Goal: Communication & Community: Answer question/provide support

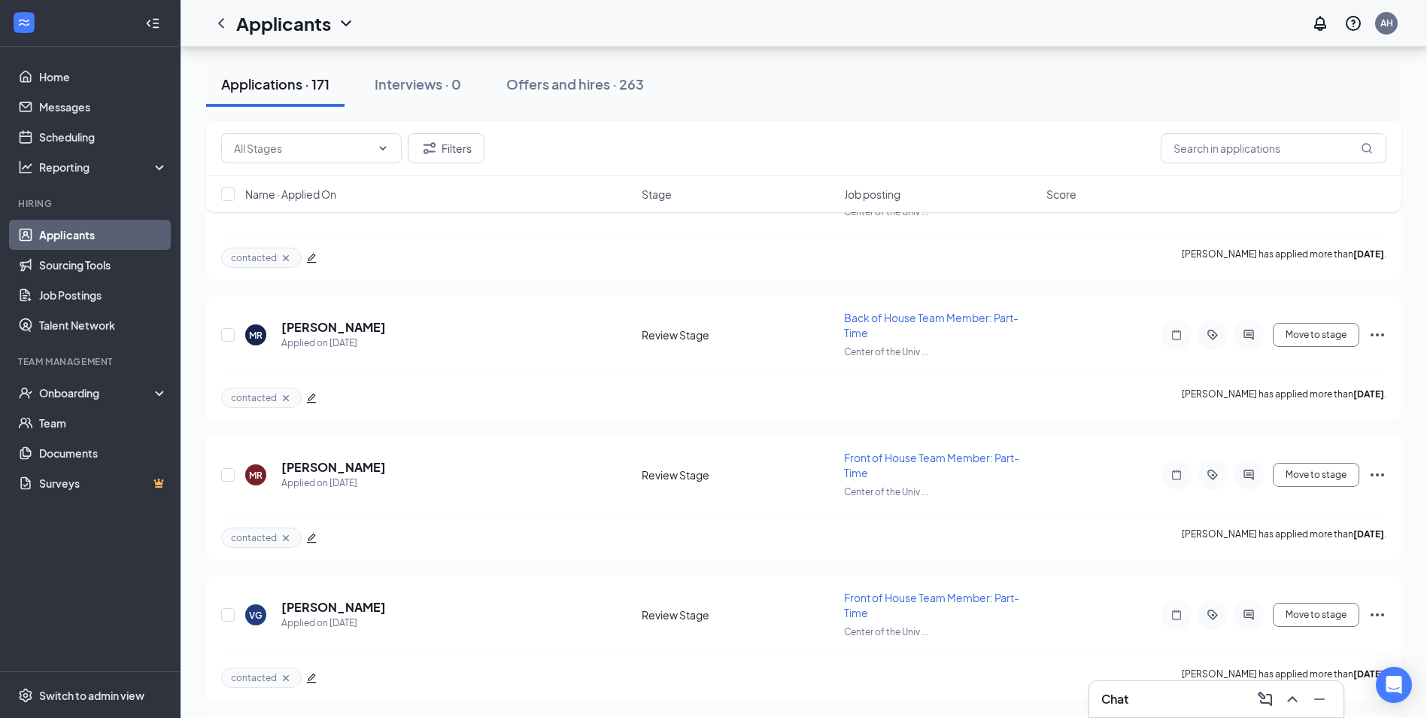
scroll to position [2709, 0]
click at [1230, 153] on input "text" at bounding box center [1274, 148] width 226 height 30
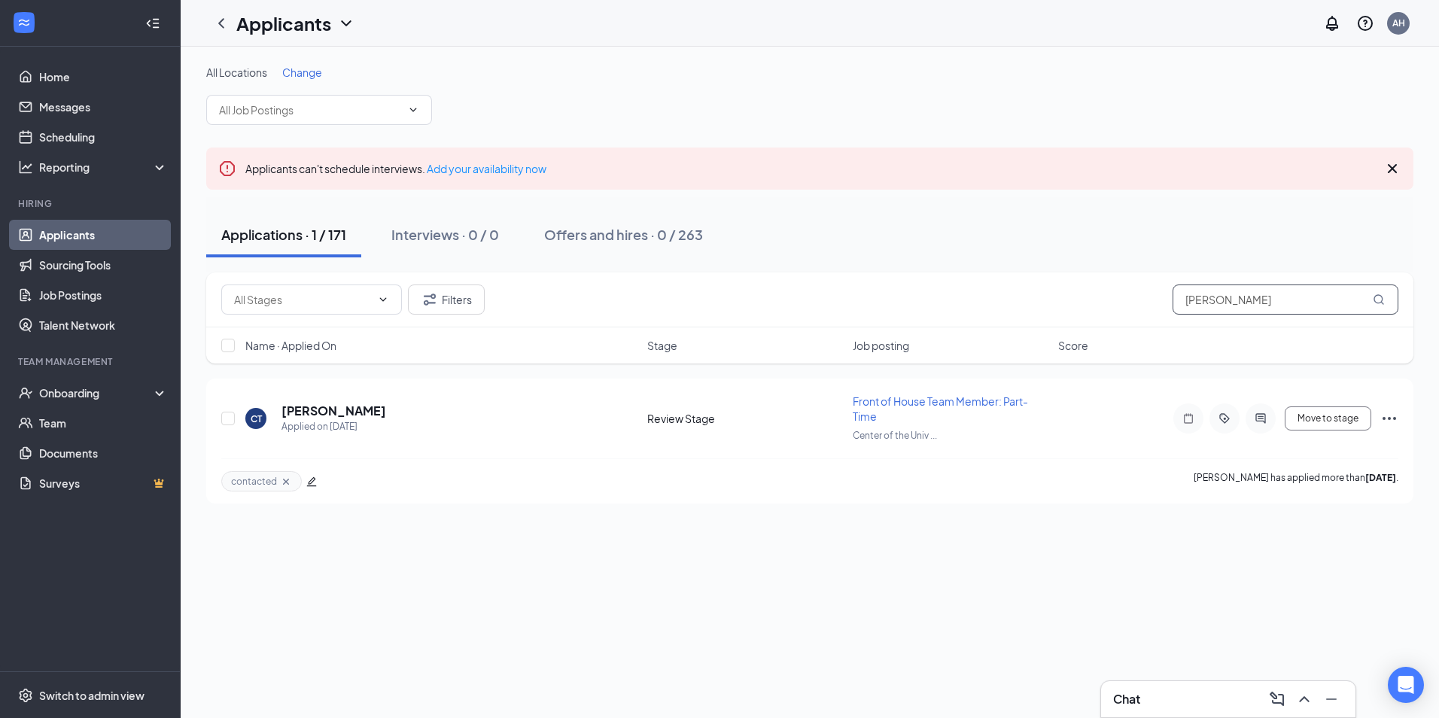
type input "[PERSON_NAME]"
click at [355, 406] on h5 "[PERSON_NAME]" at bounding box center [333, 411] width 105 height 17
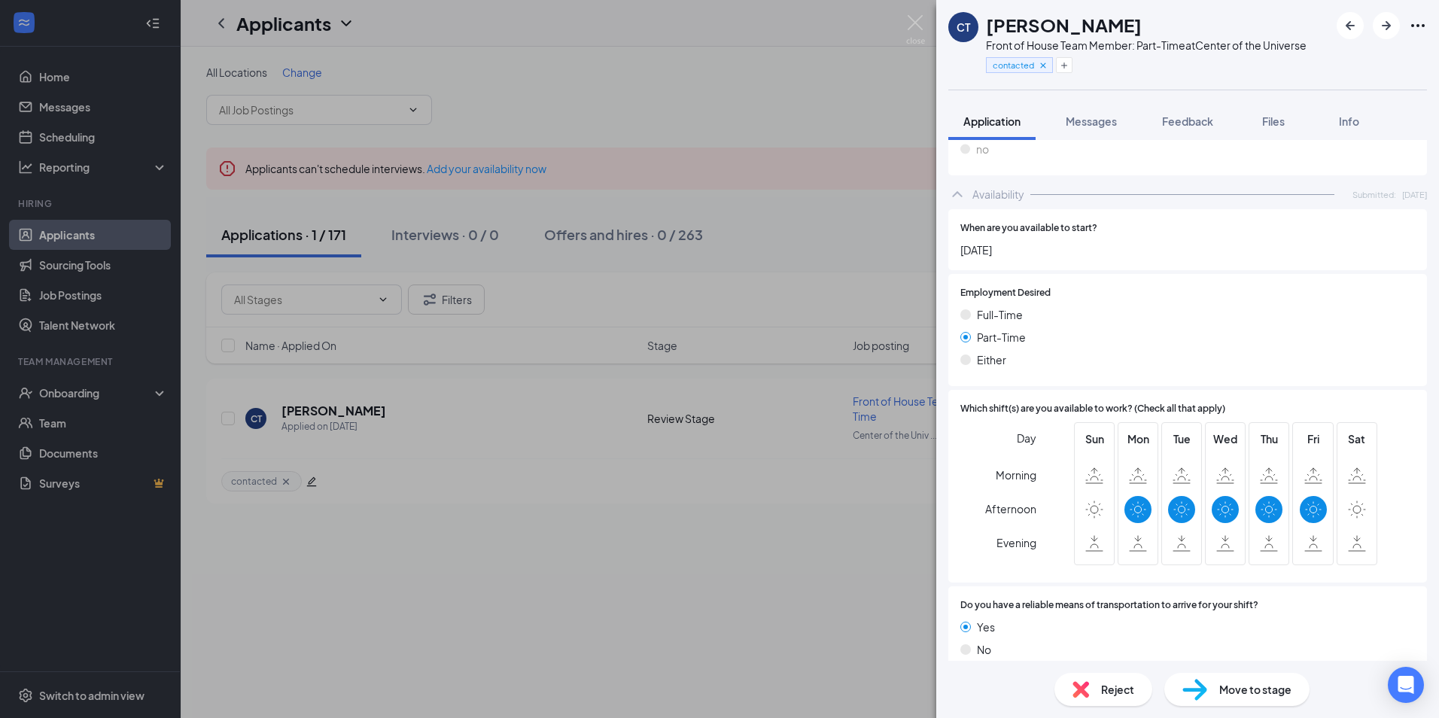
scroll to position [615, 0]
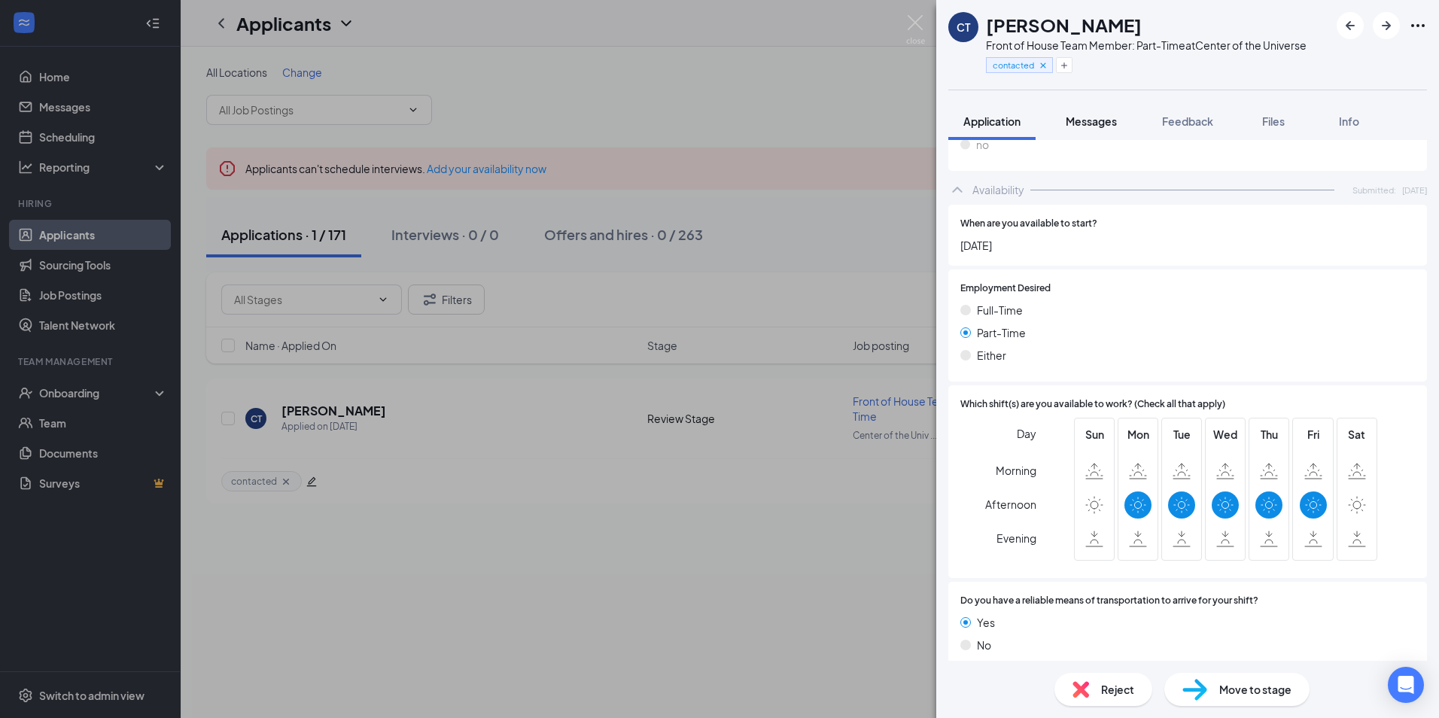
click at [1108, 129] on button "Messages" at bounding box center [1090, 121] width 81 height 38
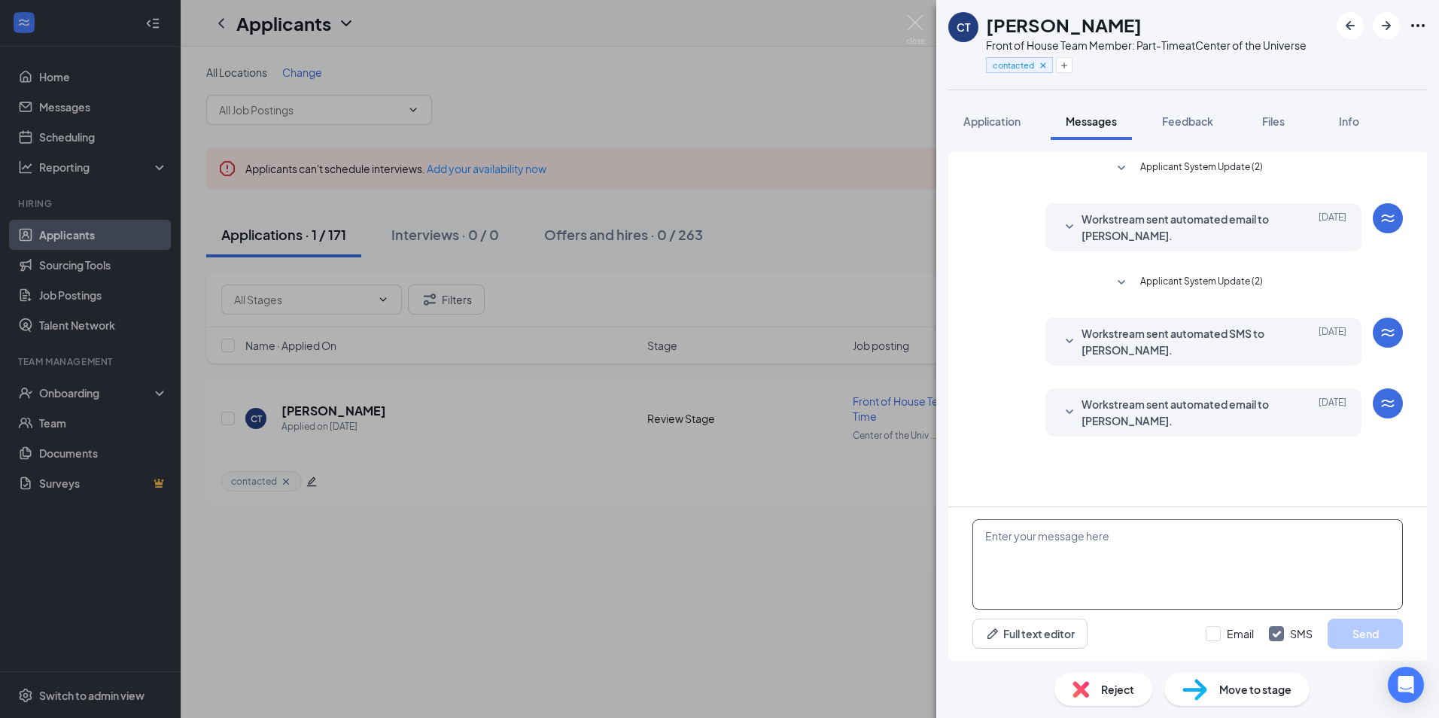
click at [1038, 532] on textarea at bounding box center [1187, 564] width 430 height 90
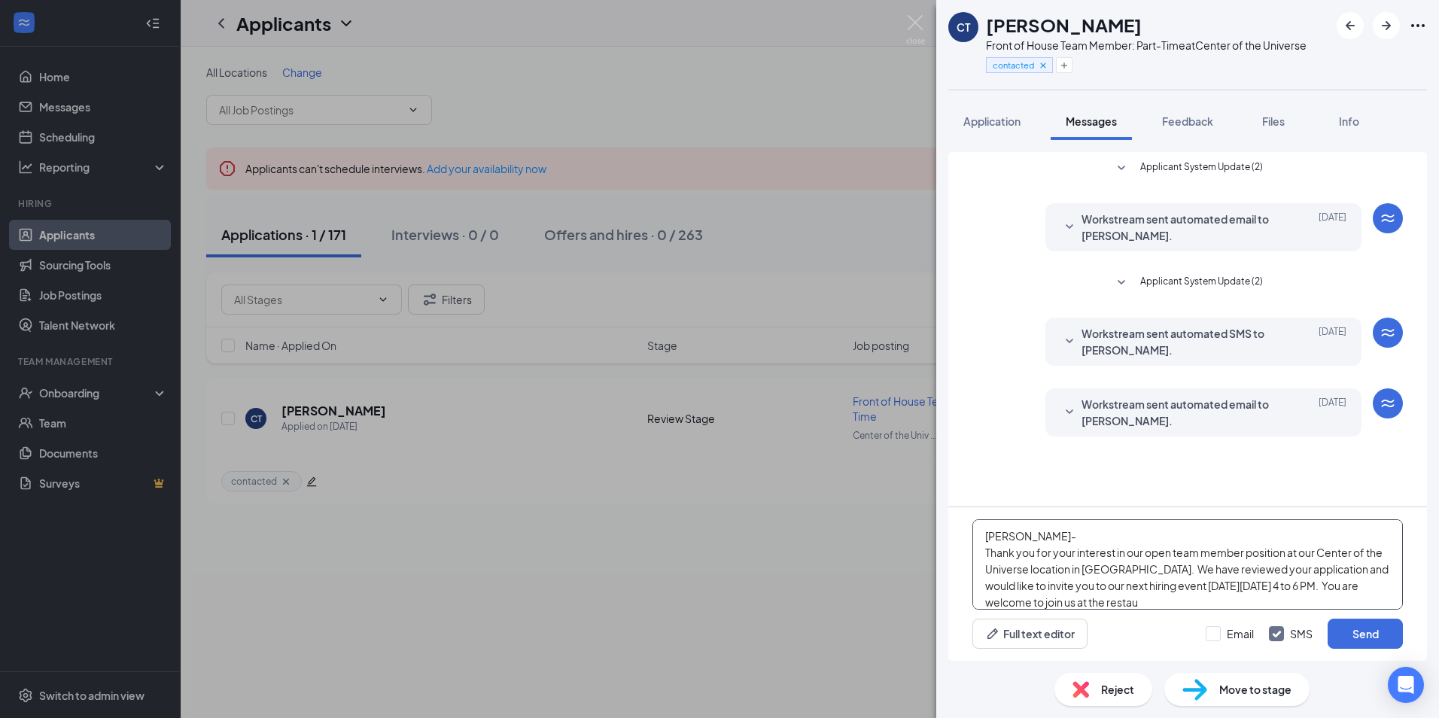
click at [1346, 582] on textarea "[PERSON_NAME]- Thank you for your interest in our open team member position at …" at bounding box center [1187, 564] width 430 height 90
click at [1363, 584] on textarea "[PERSON_NAME]- Thank you for your interest in our open team member position at …" at bounding box center [1187, 564] width 430 height 90
click at [1370, 584] on textarea "[PERSON_NAME]- Thank you for your interest in our open team member position at …" at bounding box center [1187, 564] width 430 height 90
drag, startPoint x: 1370, startPoint y: 584, endPoint x: 1360, endPoint y: 584, distance: 10.5
click at [1360, 584] on textarea "[PERSON_NAME]- Thank you for your interest in our open team member position at …" at bounding box center [1187, 564] width 430 height 90
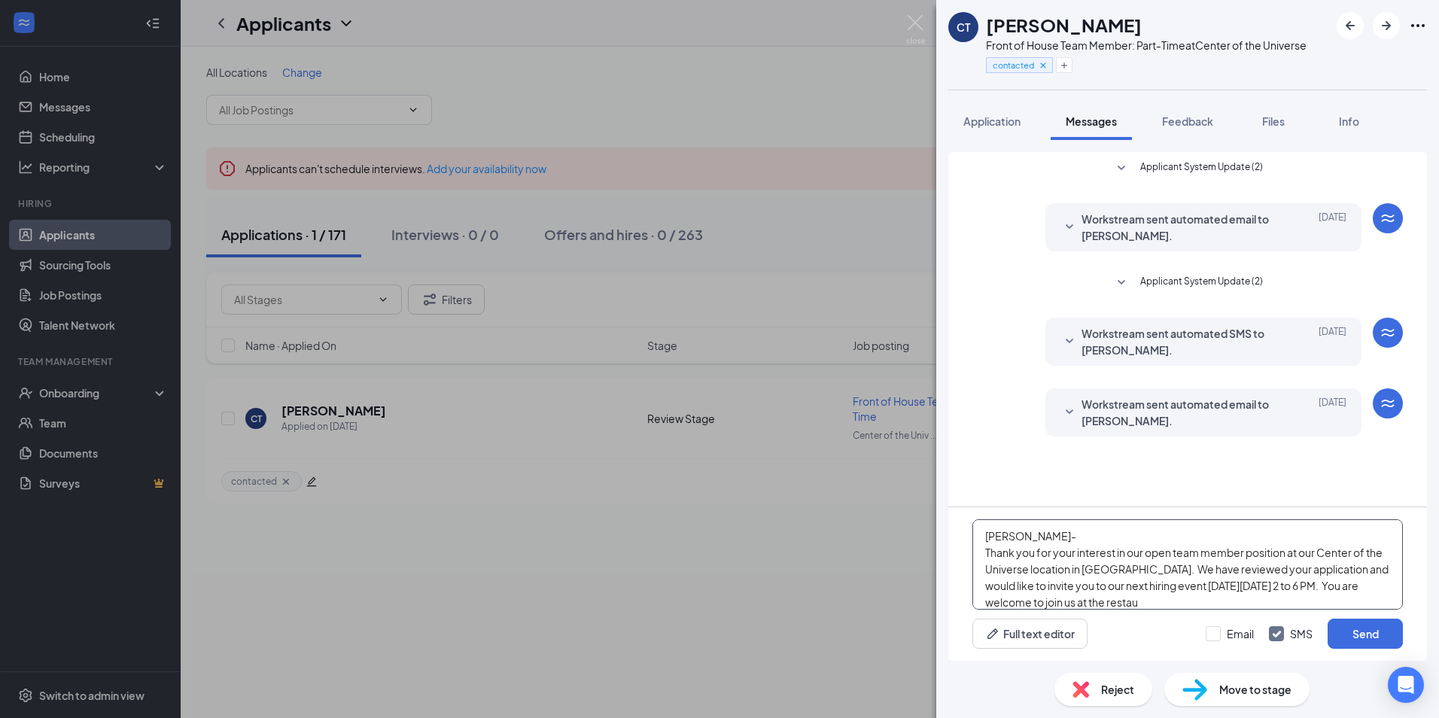
click at [1360, 584] on textarea "[PERSON_NAME]- Thank you for your interest in our open team member position at …" at bounding box center [1187, 564] width 430 height 90
drag, startPoint x: 1360, startPoint y: 584, endPoint x: 1369, endPoint y: 584, distance: 9.0
click at [1369, 584] on textarea "[PERSON_NAME]- Thank you for your interest in our open team member position at …" at bounding box center [1187, 564] width 430 height 90
click at [969, 417] on div "Applicant System Update (2) Workstream sent automated email to [PERSON_NAME]. […" at bounding box center [1187, 329] width 479 height 354
click at [1038, 537] on textarea "[PERSON_NAME]- Thank you for your interest in our open team member position at …" at bounding box center [1187, 564] width 430 height 90
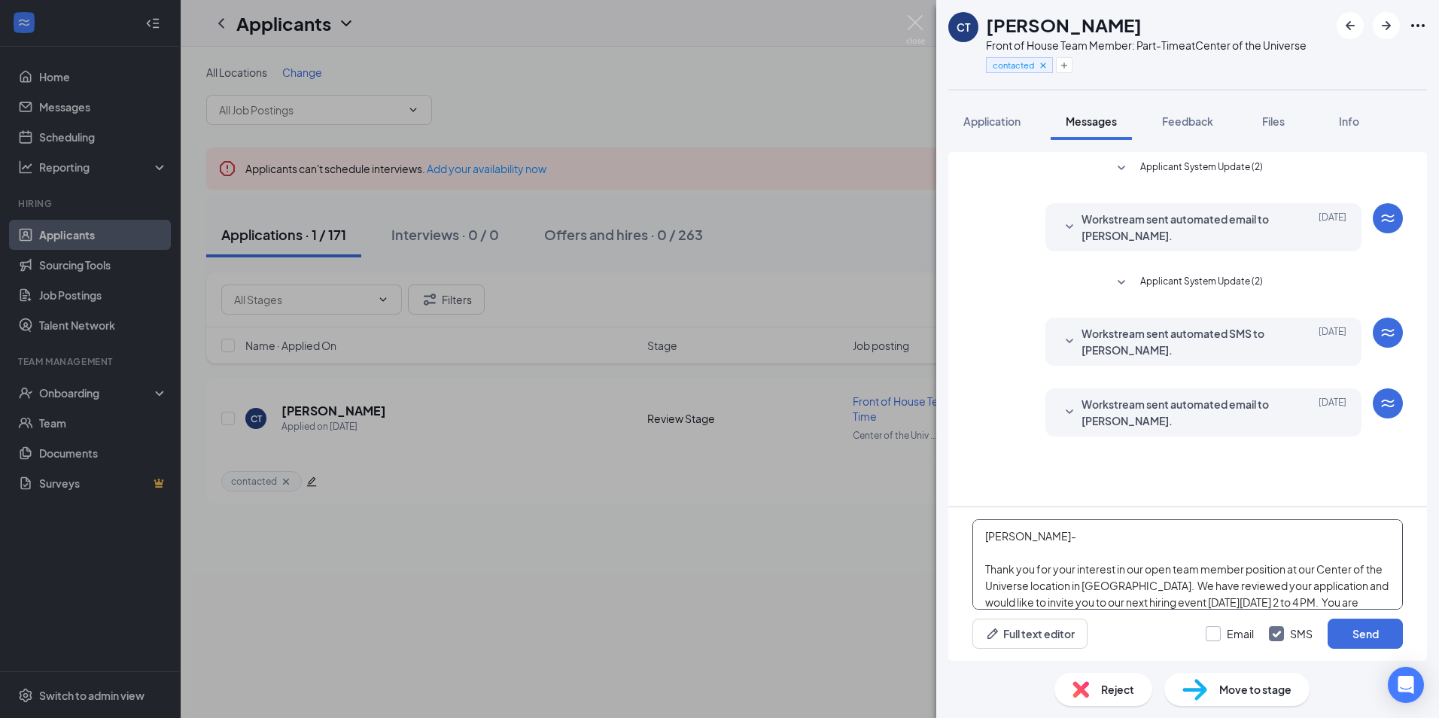
type textarea "[PERSON_NAME]- Thank you for your interest in our open team member position at …"
click at [1223, 633] on input "Email" at bounding box center [1229, 633] width 48 height 15
checkbox input "true"
click at [1352, 630] on button "Send" at bounding box center [1364, 633] width 75 height 30
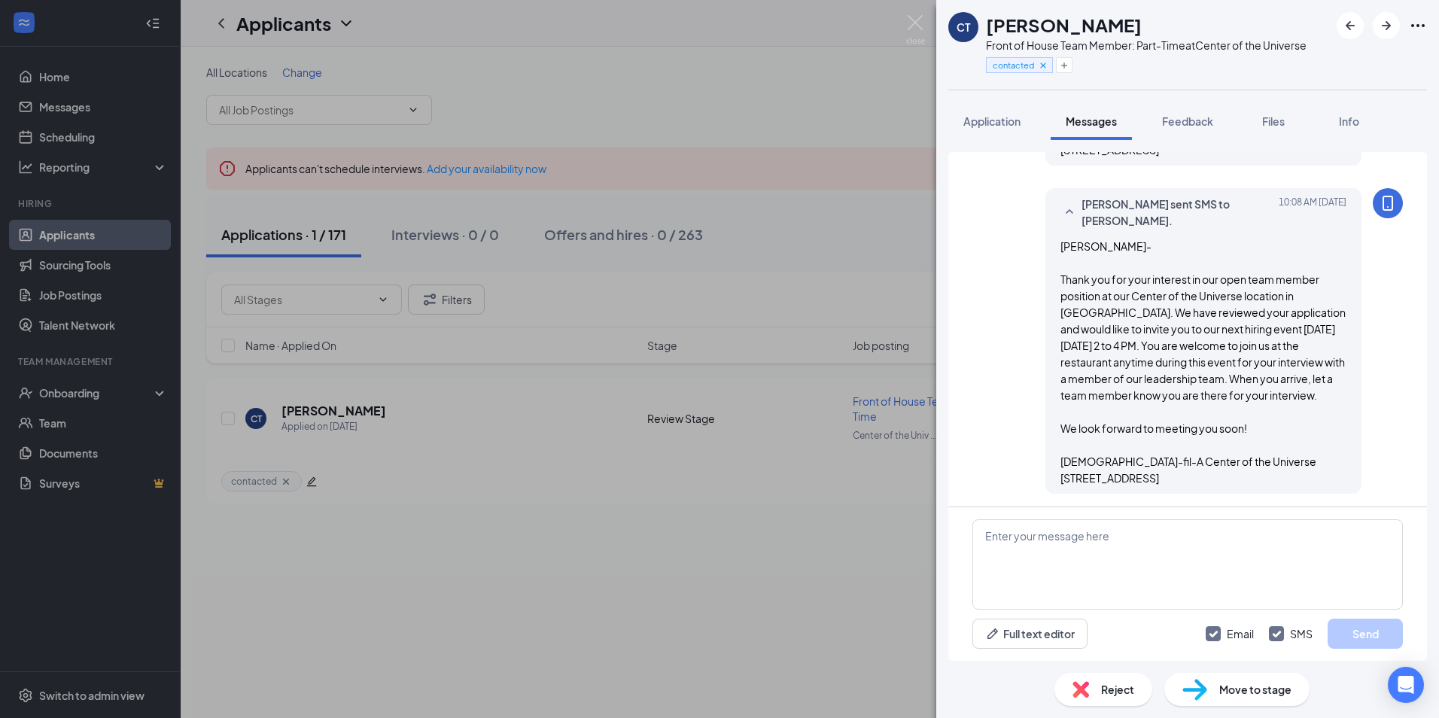
scroll to position [601, 0]
click at [914, 22] on img at bounding box center [915, 29] width 19 height 29
